Goal: Obtain resource: Obtain resource

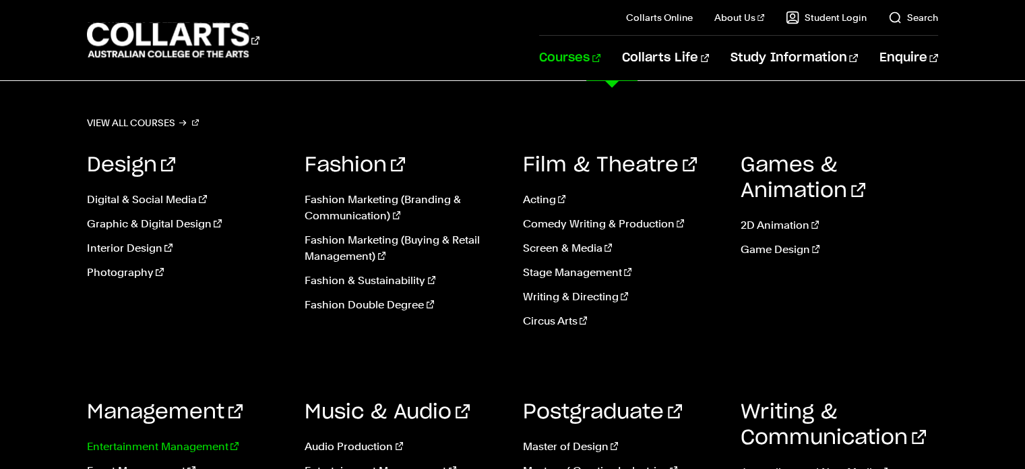
click at [197, 442] on link "Entertainment Management" at bounding box center [186, 446] width 198 height 16
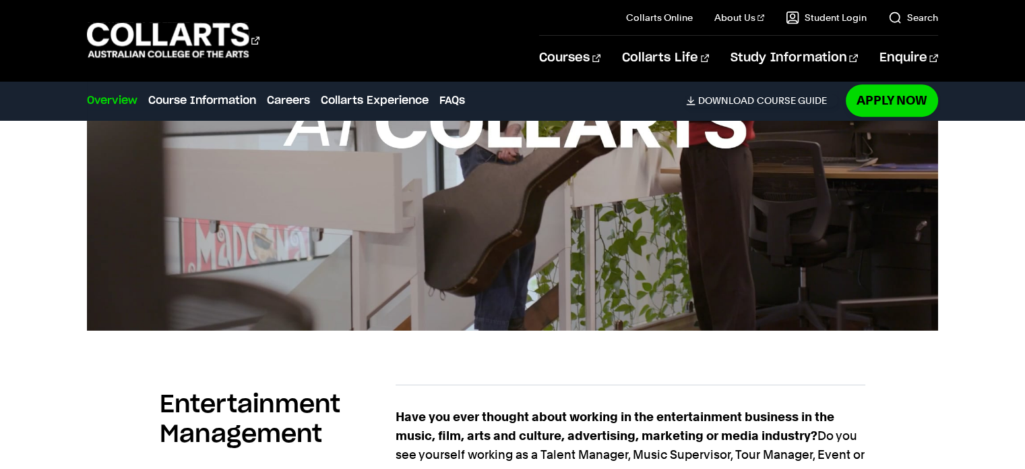
scroll to position [449, 0]
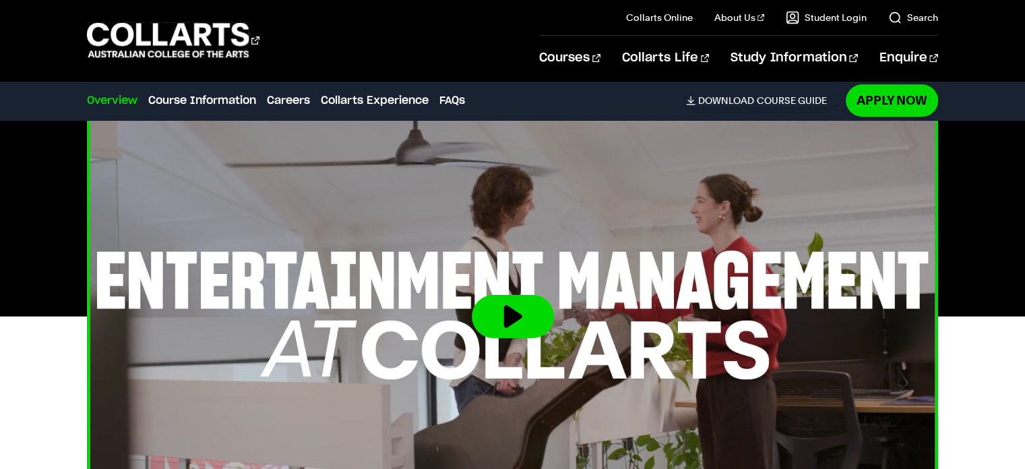
click at [512, 305] on button at bounding box center [513, 316] width 82 height 43
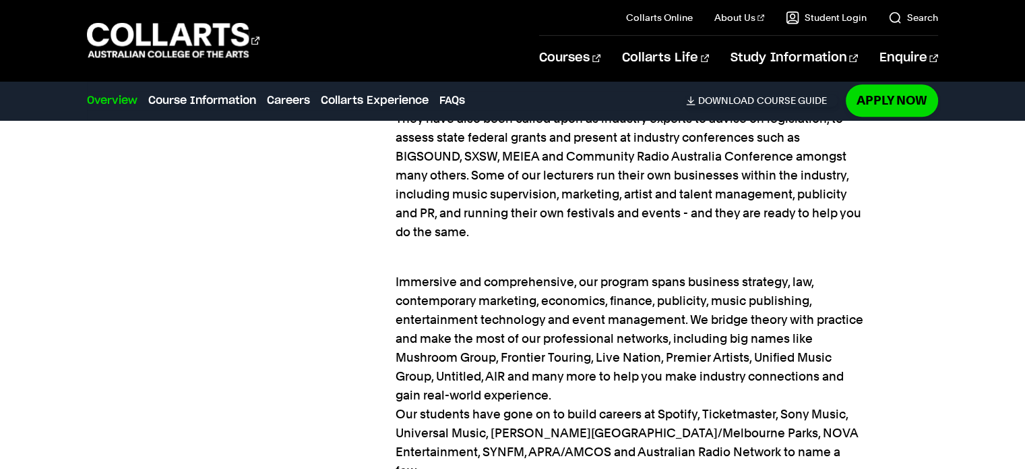
scroll to position [1123, 0]
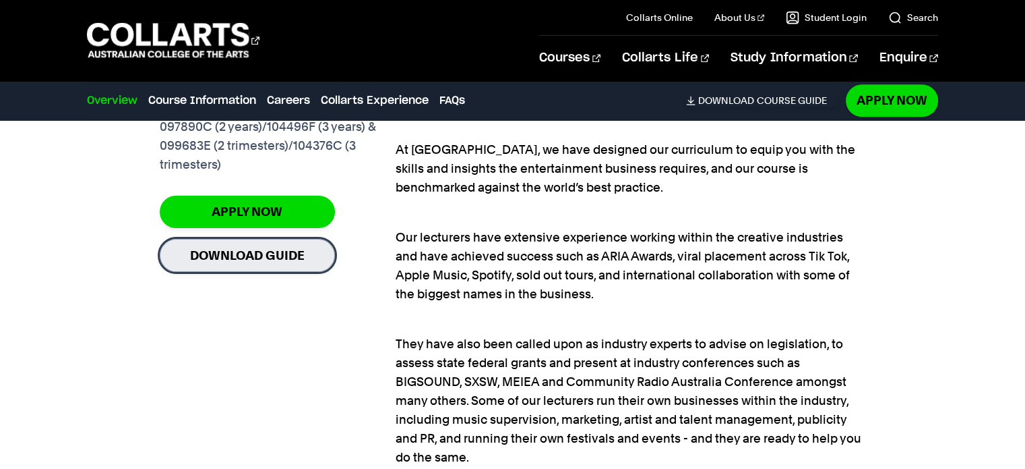
click at [252, 253] on link "Download Guide" at bounding box center [247, 255] width 175 height 33
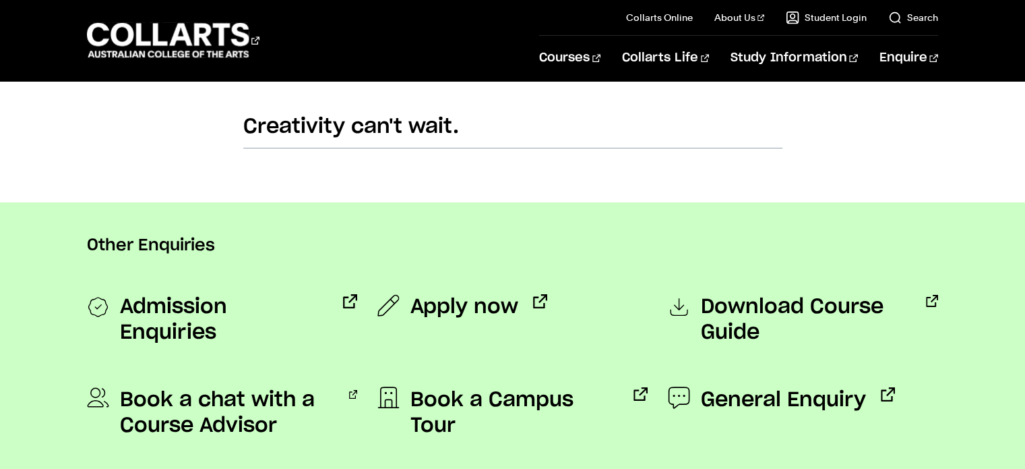
scroll to position [899, 0]
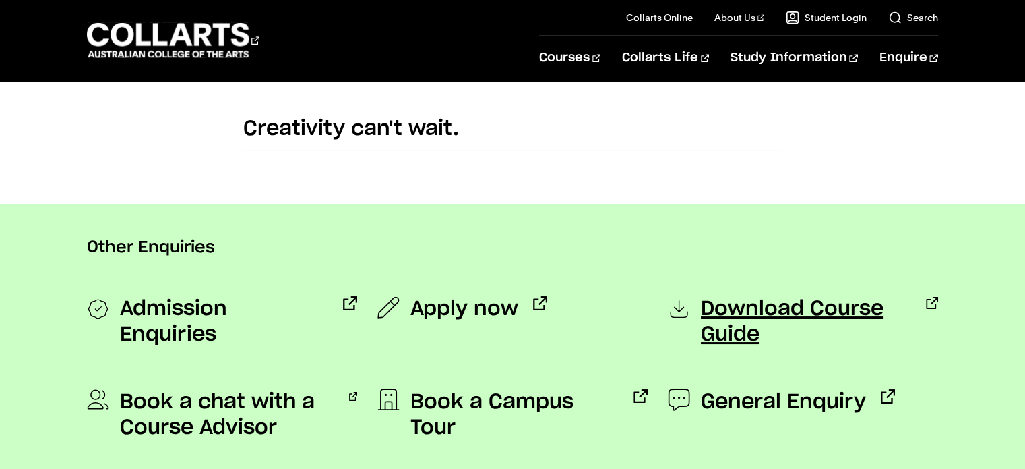
click at [748, 312] on span "Download Course Guide" at bounding box center [806, 321] width 210 height 51
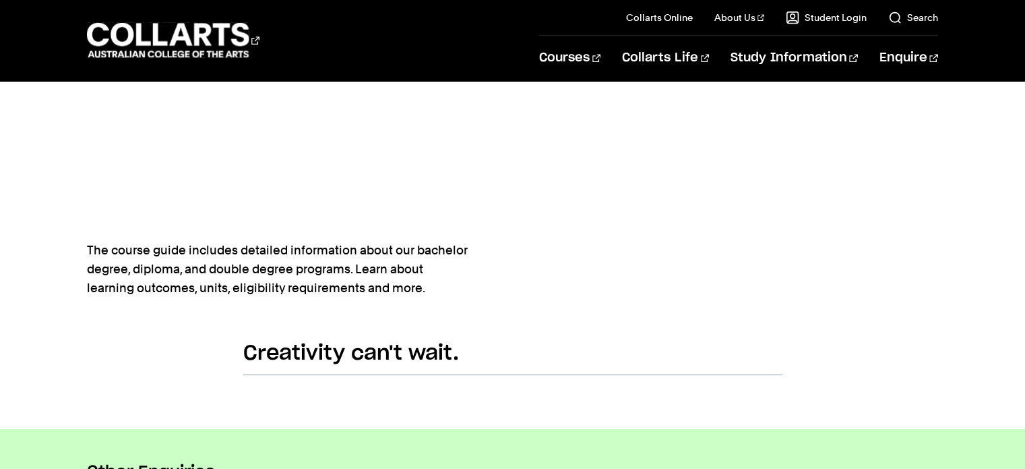
scroll to position [604, 0]
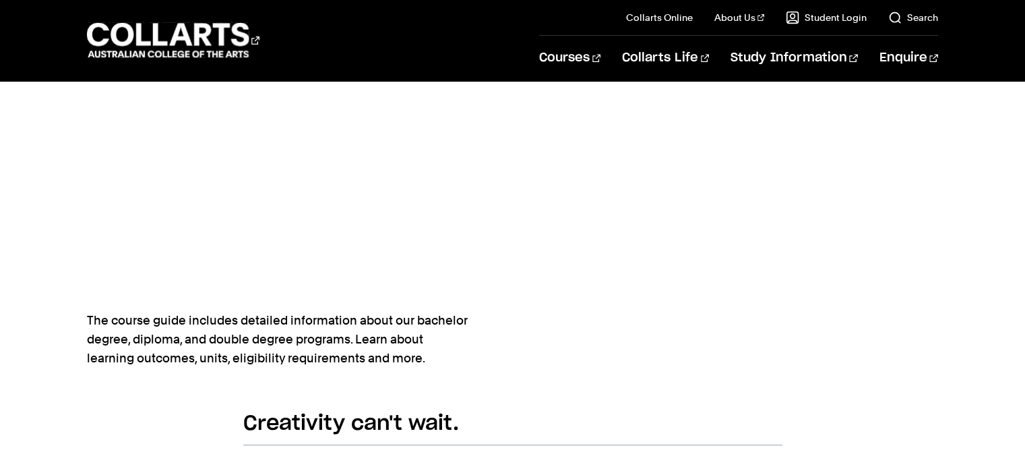
click at [545, 214] on div at bounding box center [725, 10] width 425 height 757
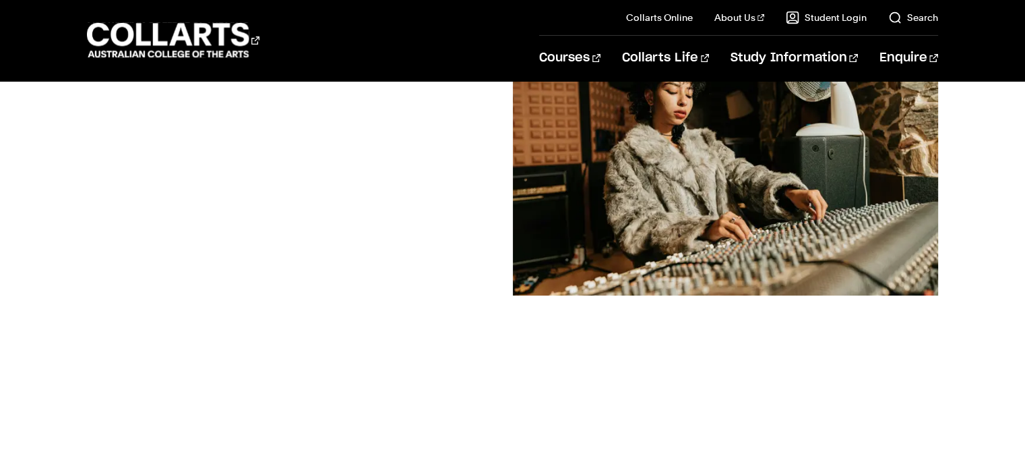
scroll to position [0, 0]
